Goal: Task Accomplishment & Management: Complete application form

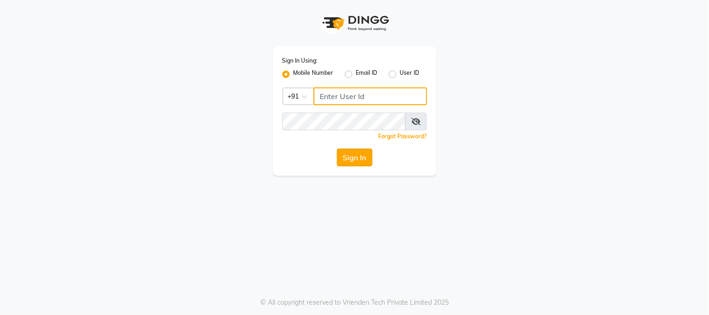
type input "8448189292"
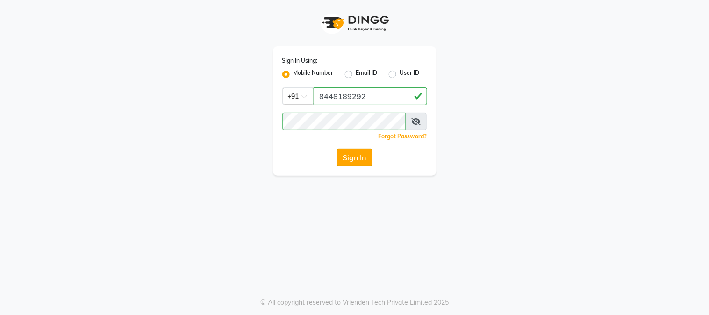
click at [347, 154] on button "Sign In" at bounding box center [355, 158] width 36 height 18
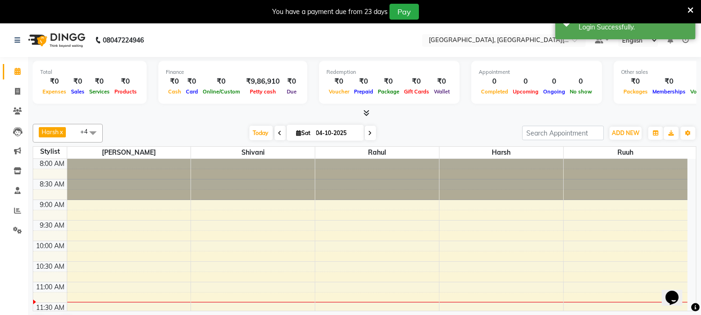
click at [693, 7] on icon at bounding box center [691, 10] width 6 height 8
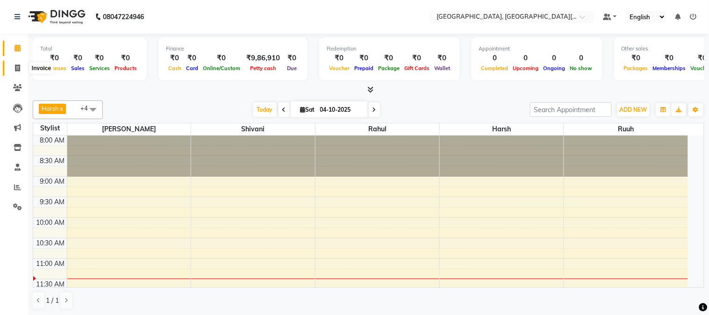
click at [18, 69] on icon at bounding box center [17, 67] width 5 height 7
select select "4884"
select select "service"
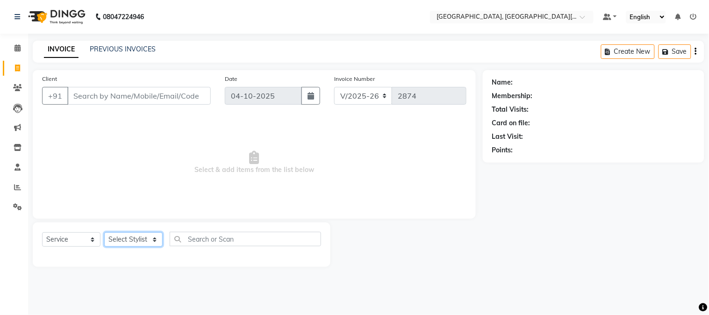
click at [132, 239] on select "Select Stylist [PERSON_NAME] [PERSON_NAME] GAURAV gulshan [PERSON_NAME] Manager…" at bounding box center [133, 239] width 58 height 14
select select "36851"
click at [104, 233] on select "Select Stylist [PERSON_NAME] [PERSON_NAME] GAURAV gulshan [PERSON_NAME] Manager…" at bounding box center [133, 239] width 58 height 14
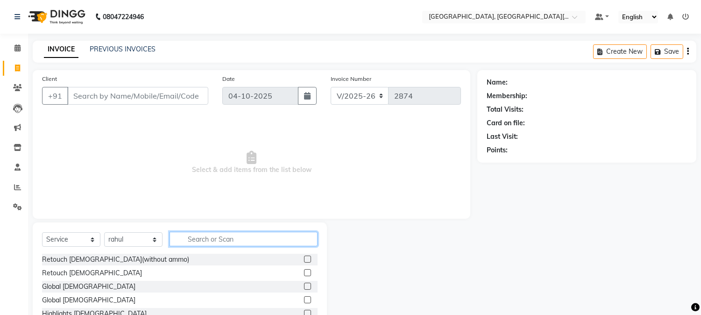
click at [211, 245] on input "text" at bounding box center [244, 239] width 148 height 14
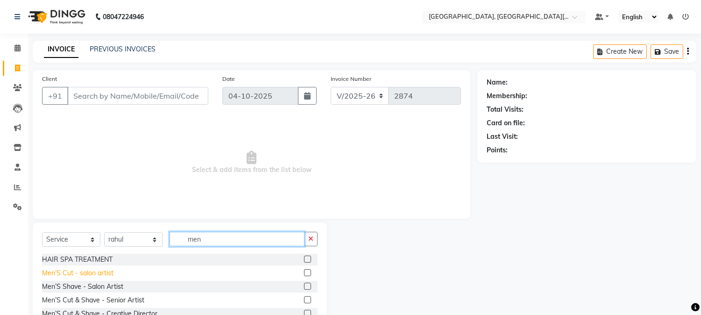
type input "men"
click at [94, 272] on div "Men’S Cut - salon artist" at bounding box center [77, 273] width 71 height 10
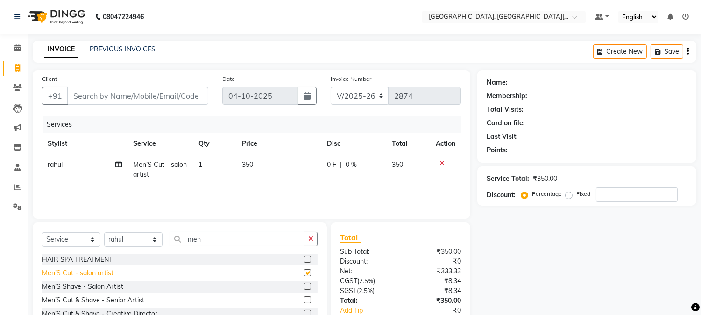
checkbox input "false"
click at [141, 96] on input "Client" at bounding box center [137, 96] width 141 height 18
click at [143, 95] on input "Client" at bounding box center [137, 96] width 141 height 18
type input "9"
type input "0"
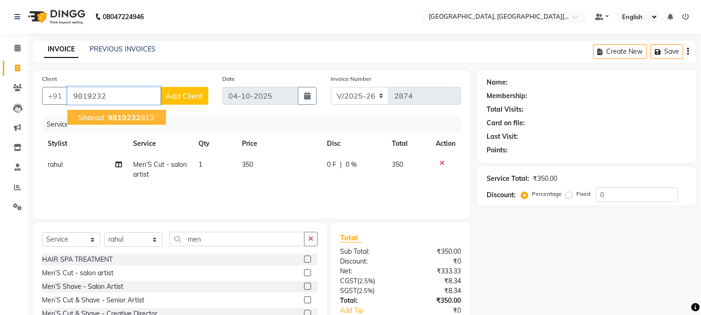
click at [149, 114] on ngb-highlight "9819232 813" at bounding box center [130, 117] width 49 height 9
type input "9819232813"
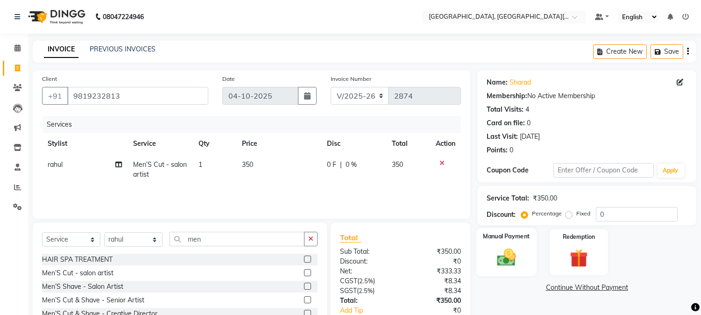
click at [501, 249] on img at bounding box center [507, 258] width 31 height 22
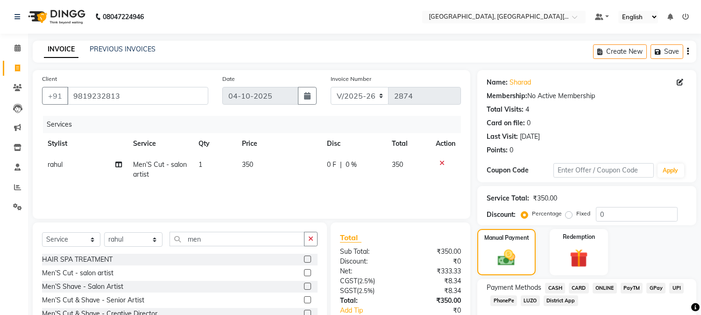
click at [675, 289] on span "UPI" at bounding box center [677, 288] width 14 height 11
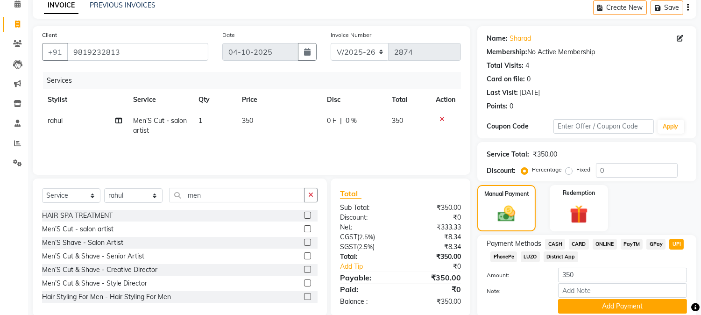
scroll to position [79, 0]
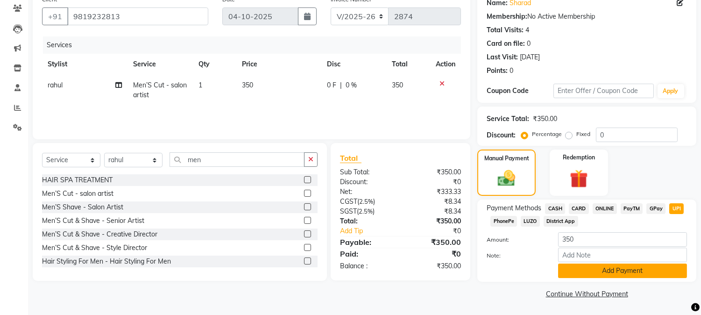
click at [635, 272] on button "Add Payment" at bounding box center [622, 271] width 129 height 14
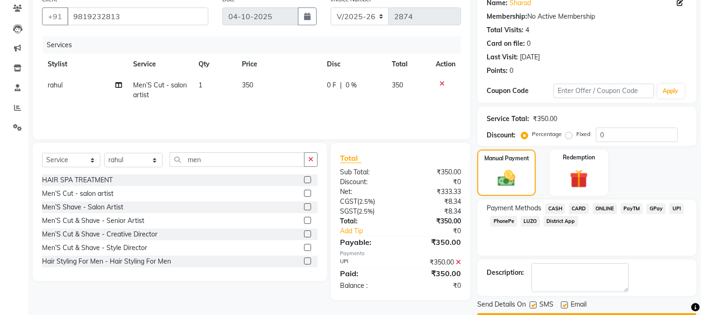
click at [614, 314] on button "Checkout" at bounding box center [587, 320] width 219 height 14
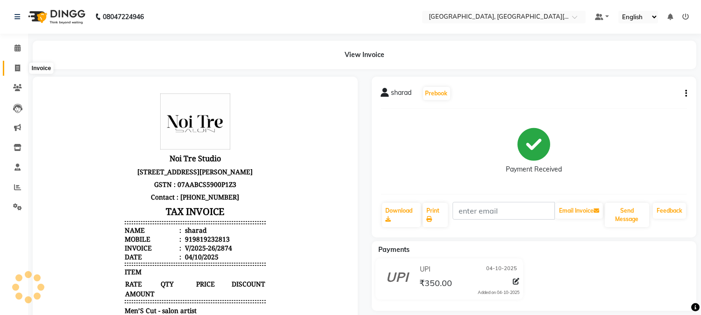
click at [16, 65] on icon at bounding box center [17, 67] width 5 height 7
select select "4884"
select select "service"
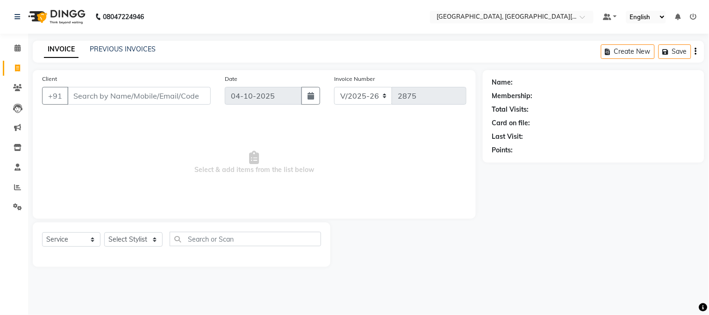
click at [110, 98] on input "Client" at bounding box center [138, 96] width 143 height 18
type input "8800340118"
click at [179, 90] on button "Add Client" at bounding box center [187, 96] width 48 height 18
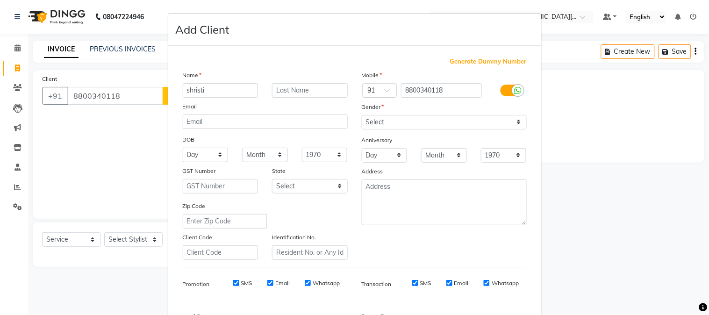
type input "shristi"
click at [403, 124] on select "Select [DEMOGRAPHIC_DATA] [DEMOGRAPHIC_DATA] Other Prefer Not To Say" at bounding box center [444, 122] width 165 height 14
select select "[DEMOGRAPHIC_DATA]"
click at [362, 115] on select "Select [DEMOGRAPHIC_DATA] [DEMOGRAPHIC_DATA] Other Prefer Not To Say" at bounding box center [444, 122] width 165 height 14
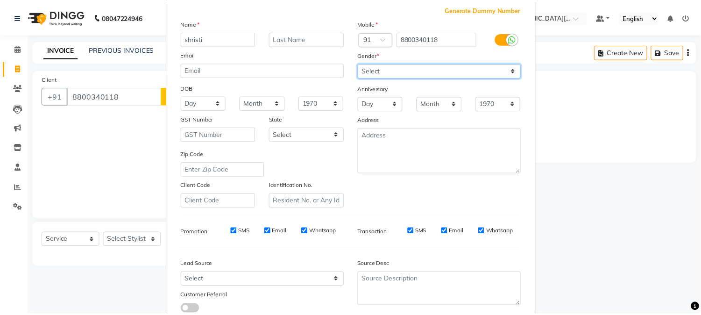
scroll to position [104, 0]
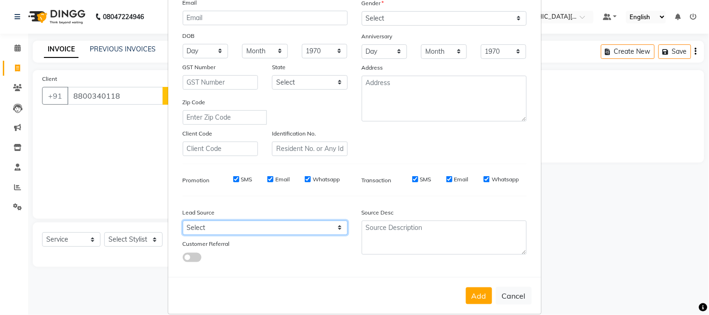
click at [229, 229] on select "Select Walk-in Referral Internet Friend Word of Mouth Advertisement Facebook Ju…" at bounding box center [265, 228] width 165 height 14
select select "32608"
click at [183, 221] on select "Select Walk-in Referral Internet Friend Word of Mouth Advertisement Facebook Ju…" at bounding box center [265, 228] width 165 height 14
click at [475, 291] on button "Add" at bounding box center [479, 295] width 26 height 17
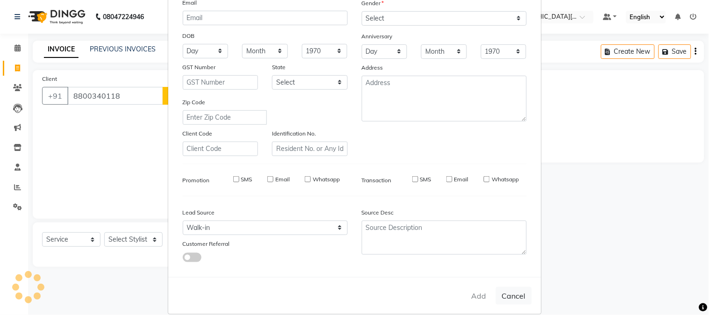
select select
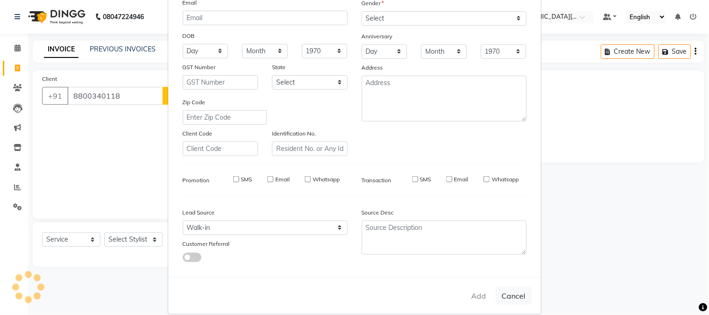
select select
checkbox input "false"
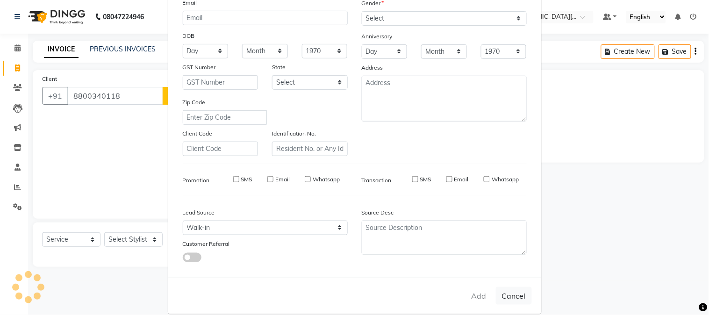
checkbox input "false"
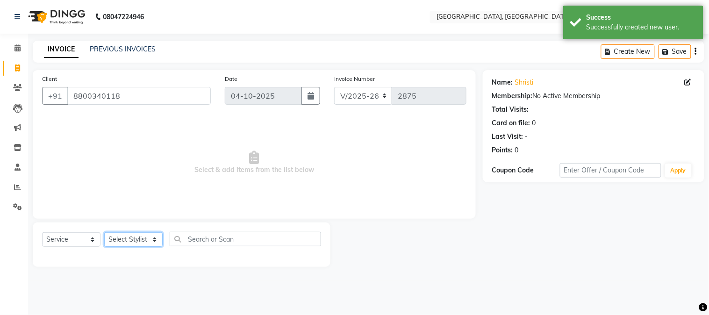
click at [145, 236] on select "Select Stylist [PERSON_NAME] [PERSON_NAME] GAURAV gulshan [PERSON_NAME] Manager…" at bounding box center [133, 239] width 58 height 14
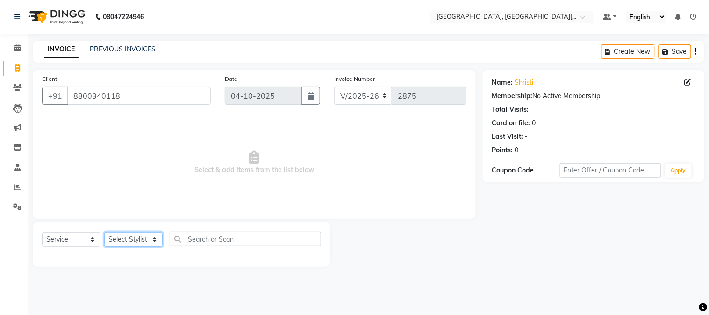
select select "89451"
click at [104, 233] on select "Select Stylist [PERSON_NAME] [PERSON_NAME] GAURAV gulshan [PERSON_NAME] Manager…" at bounding box center [133, 239] width 58 height 14
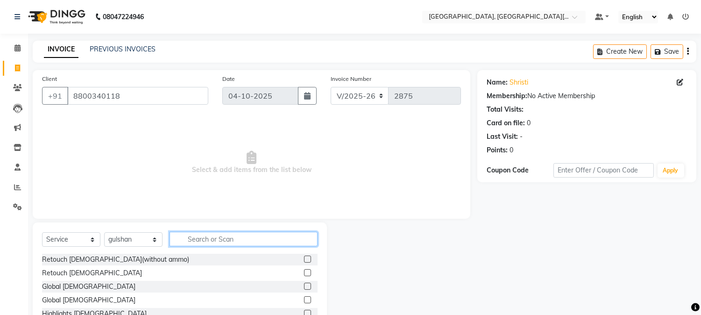
click at [207, 236] on input "text" at bounding box center [244, 239] width 148 height 14
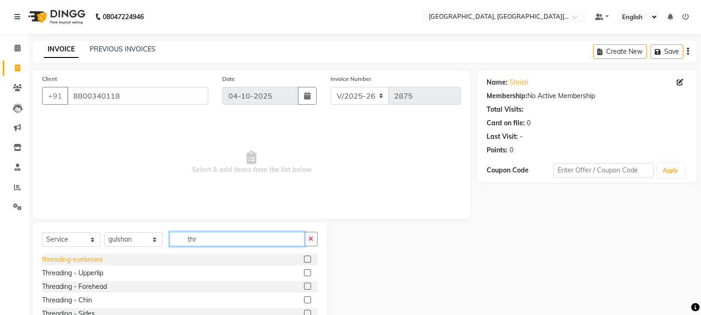
type input "thr"
click at [82, 261] on div "threading-eyebrows" at bounding box center [72, 260] width 61 height 10
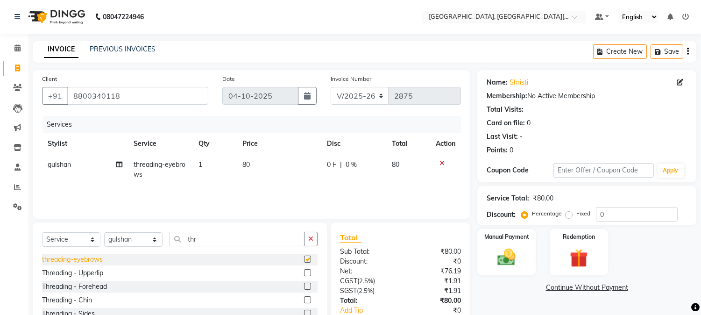
checkbox input "false"
click at [83, 273] on div "Threading - Upperlip" at bounding box center [72, 273] width 61 height 10
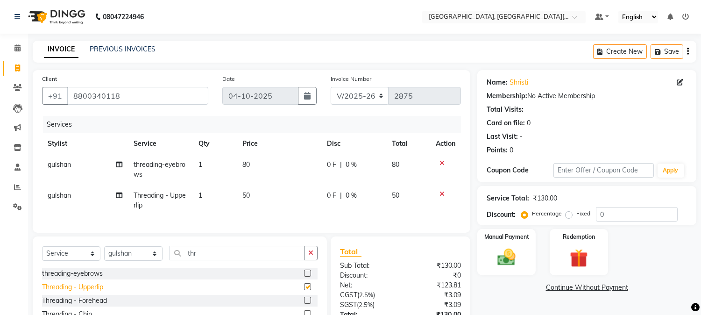
checkbox input "false"
